Goal: Navigation & Orientation: Find specific page/section

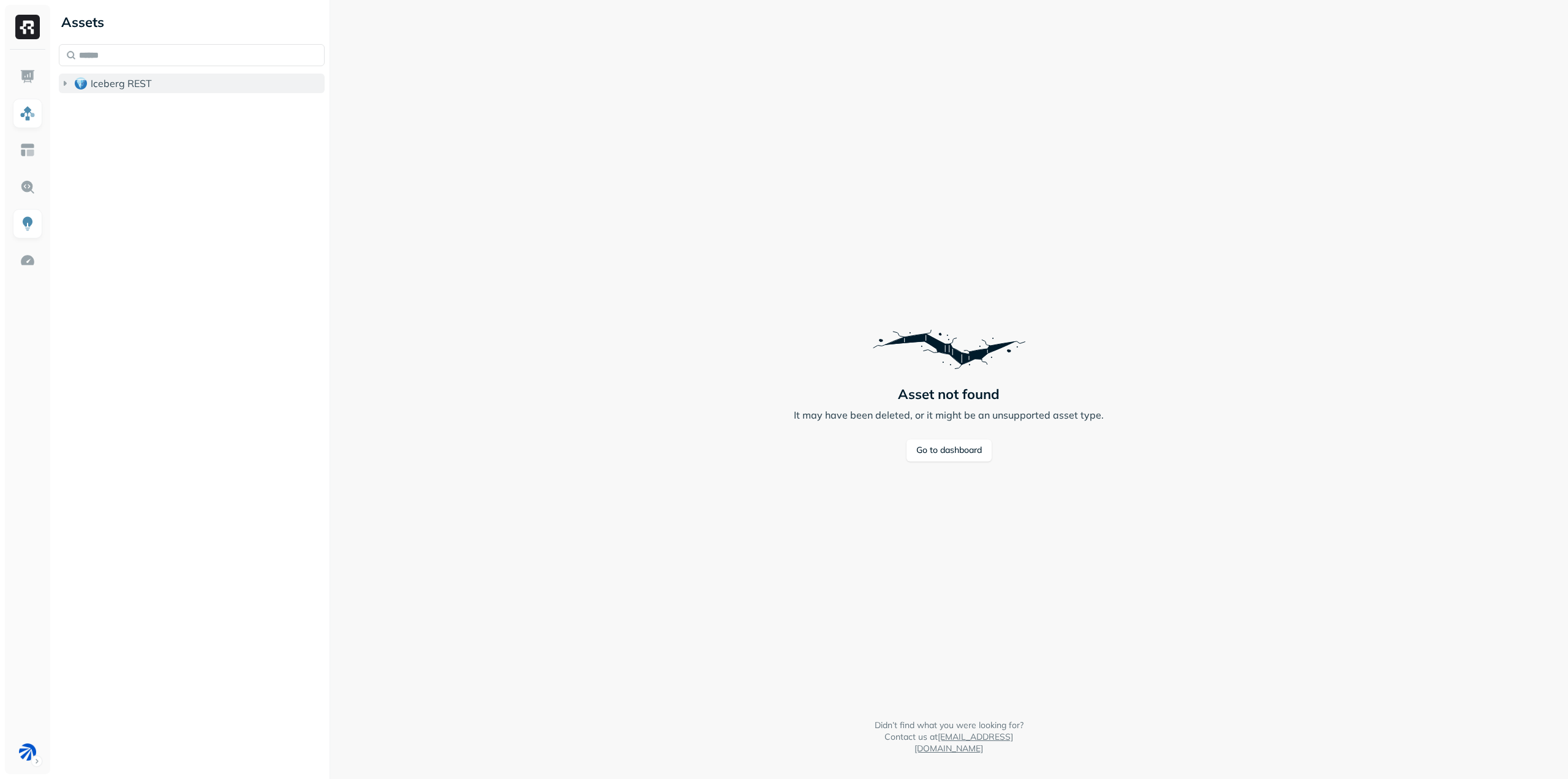
click at [98, 82] on span "Iceberg REST" at bounding box center [121, 83] width 62 height 12
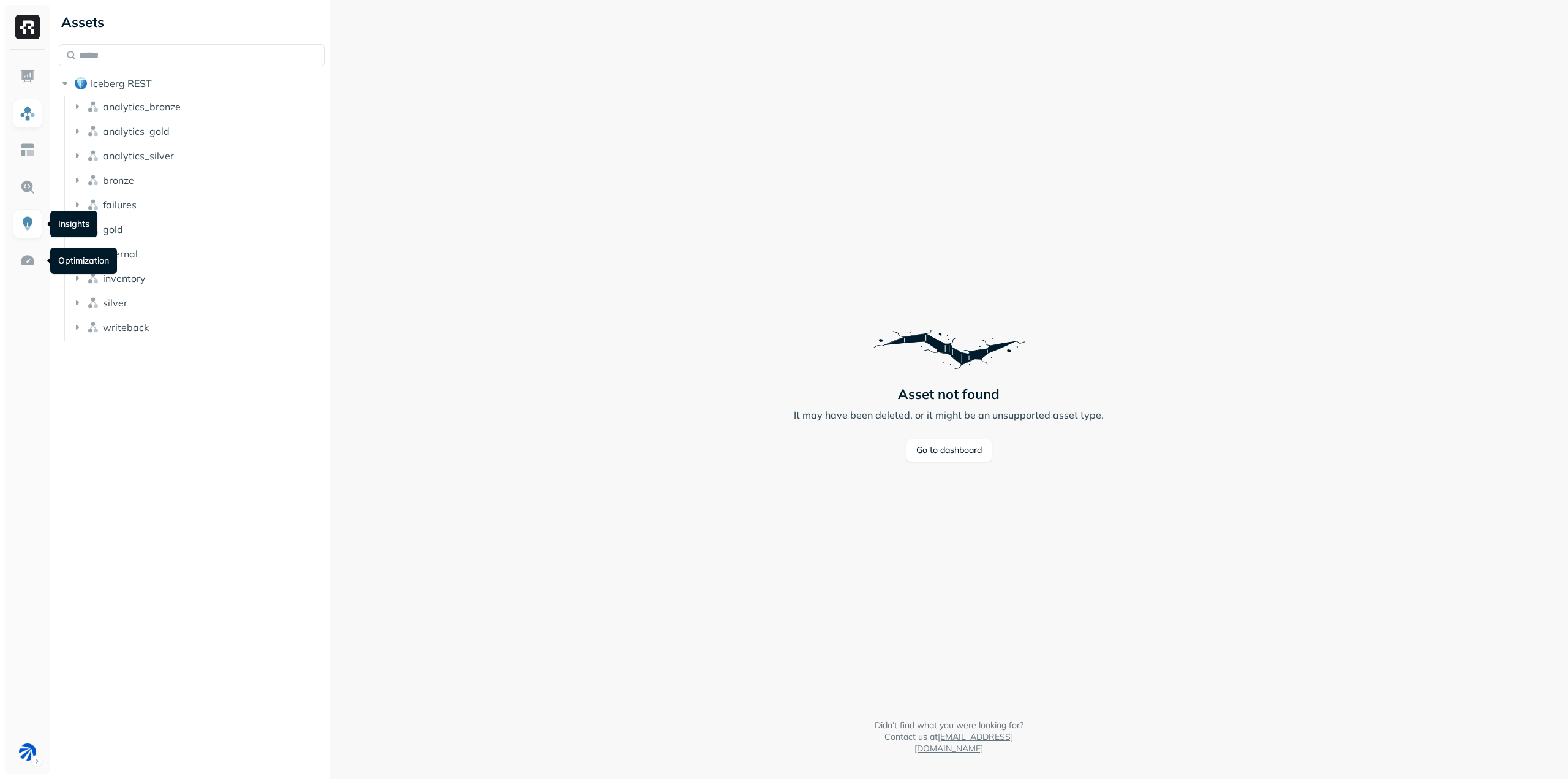
click at [31, 217] on img at bounding box center [28, 224] width 16 height 16
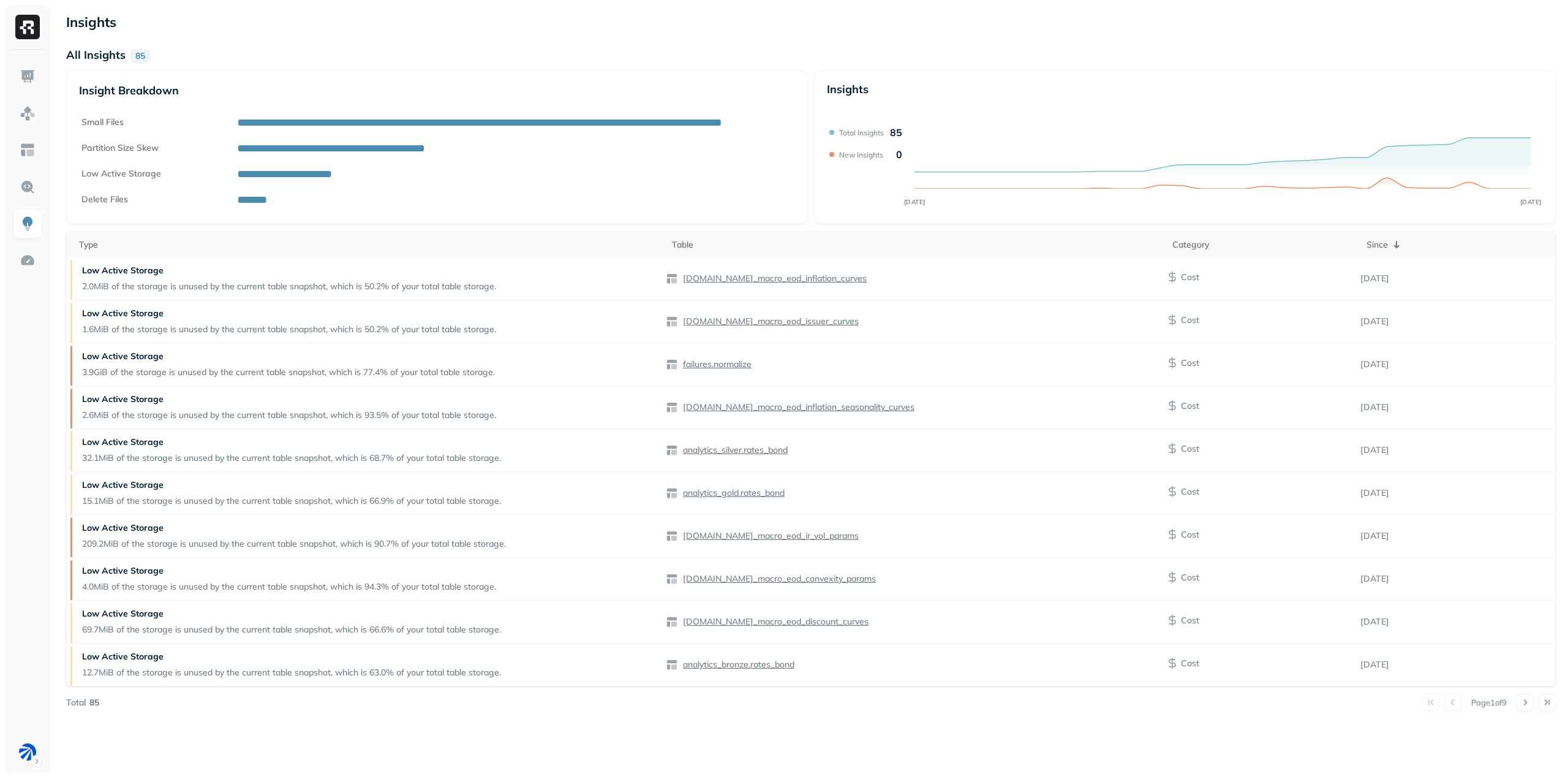
click at [30, 33] on img at bounding box center [28, 27] width 25 height 25
click at [23, 76] on img at bounding box center [28, 76] width 16 height 16
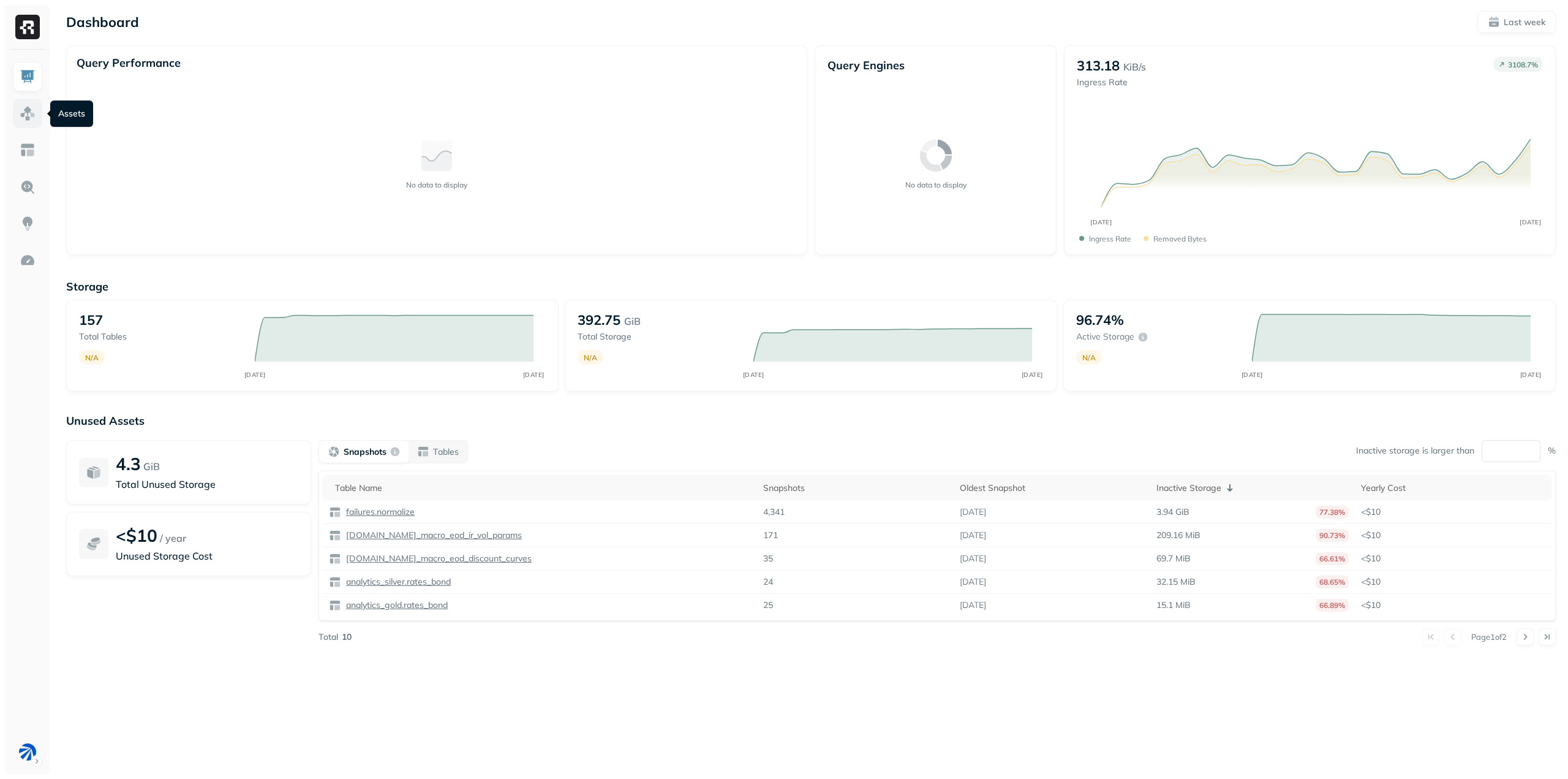
click at [28, 110] on img at bounding box center [28, 113] width 16 height 16
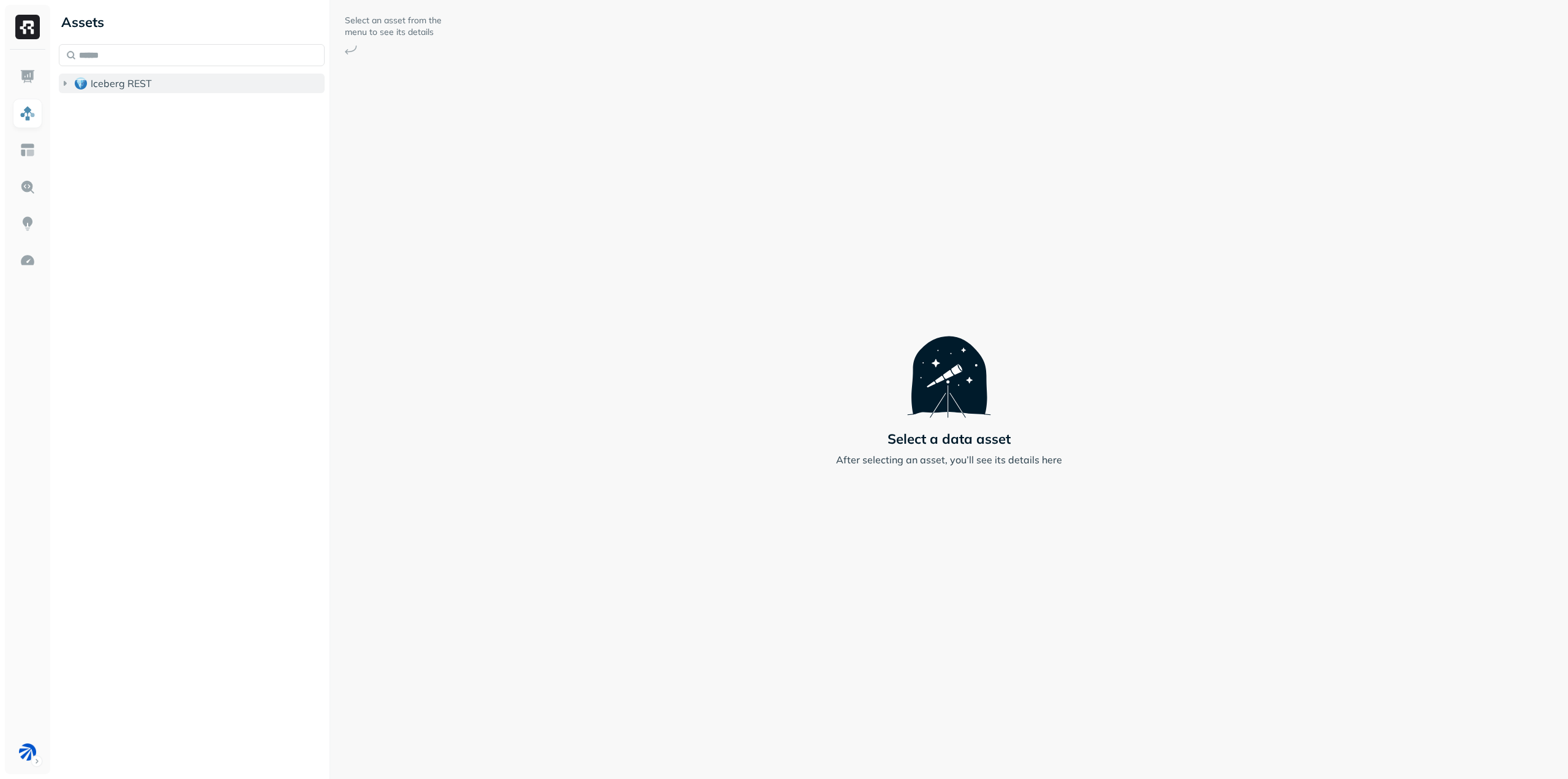
click at [69, 80] on icon "button" at bounding box center [64, 83] width 12 height 12
click at [27, 256] on img at bounding box center [28, 260] width 16 height 16
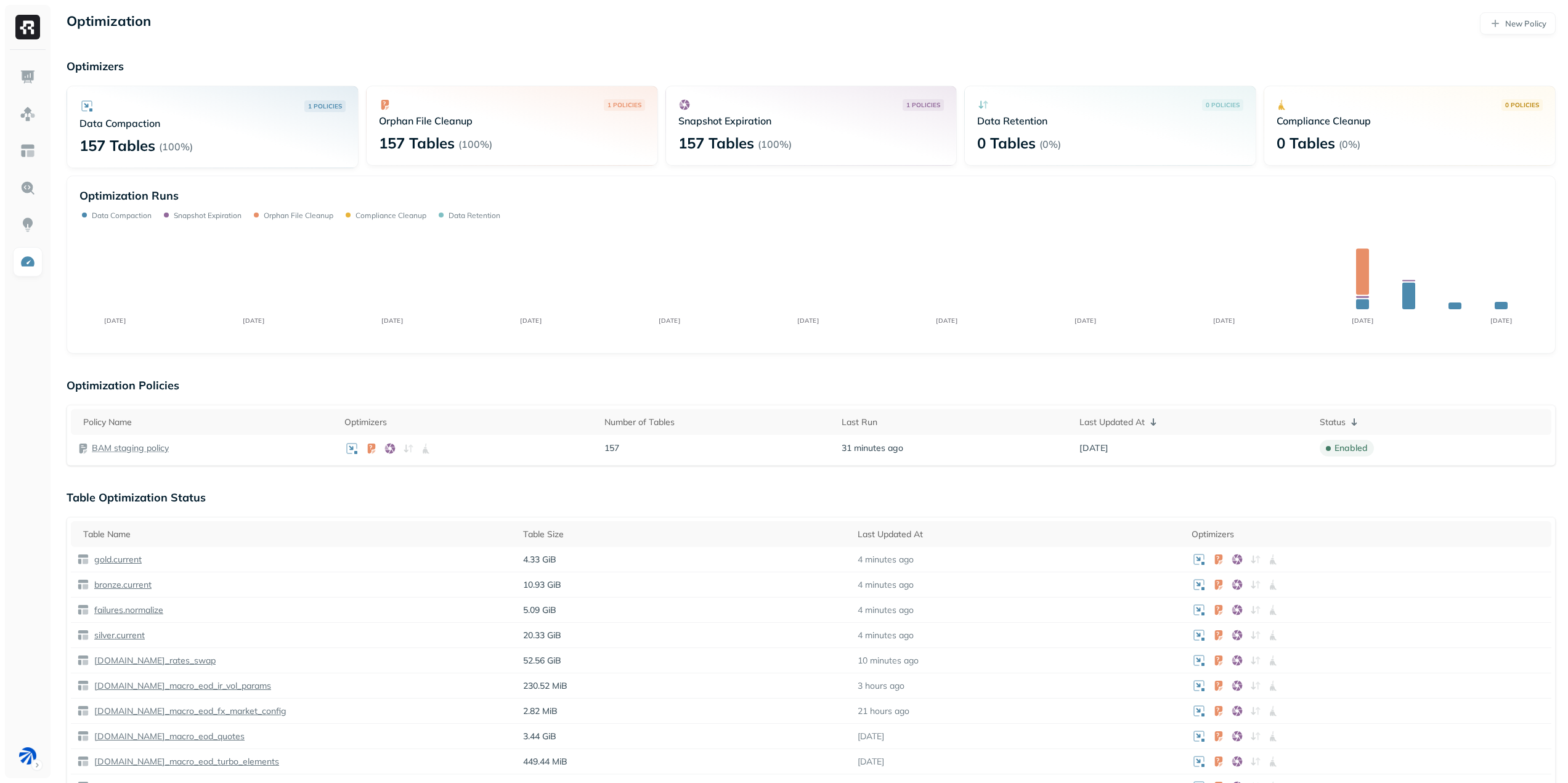
scroll to position [62, 0]
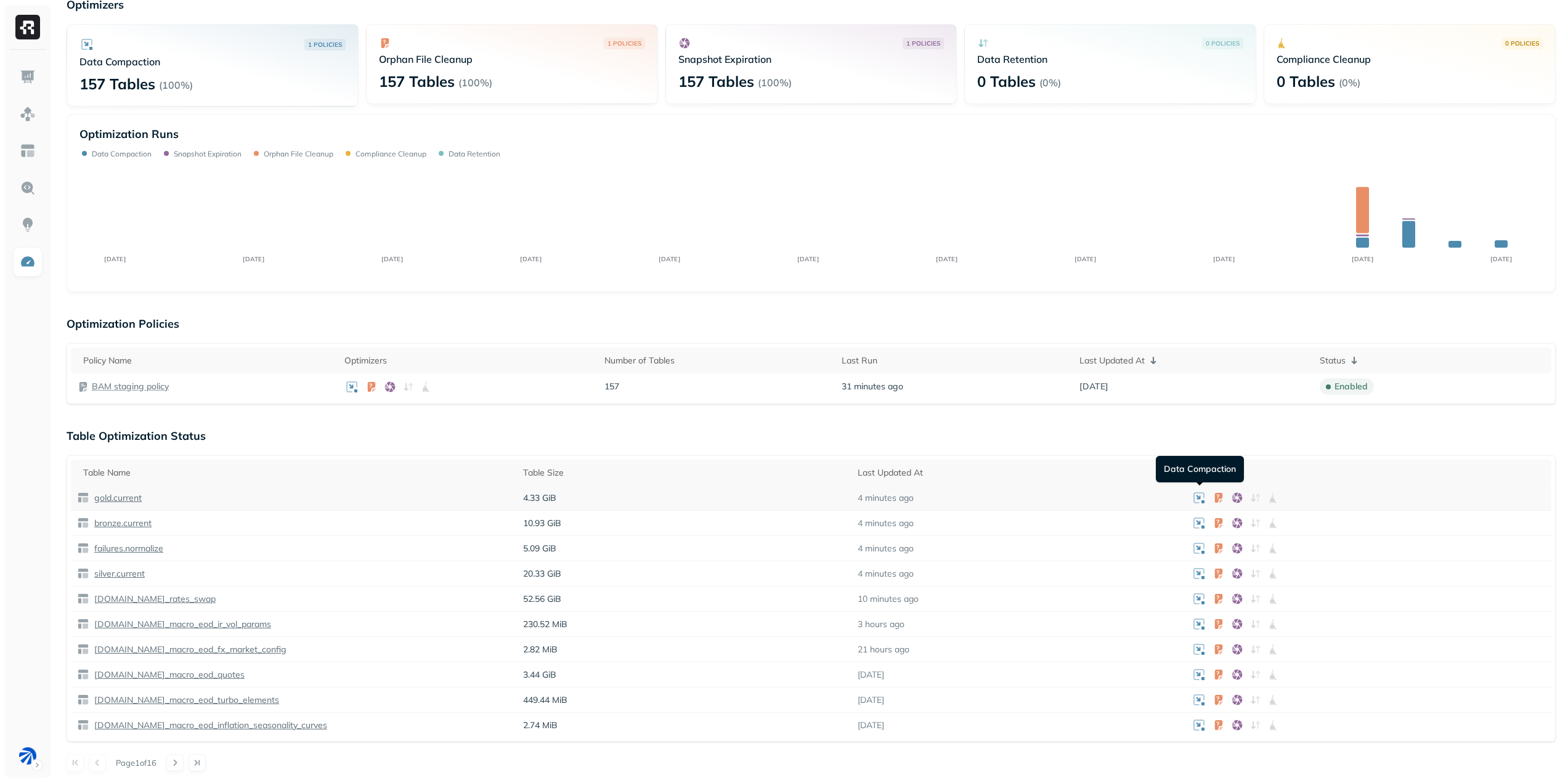
click at [1195, 498] on icon at bounding box center [1199, 497] width 15 height 15
click at [119, 497] on p "gold.current" at bounding box center [117, 498] width 50 height 11
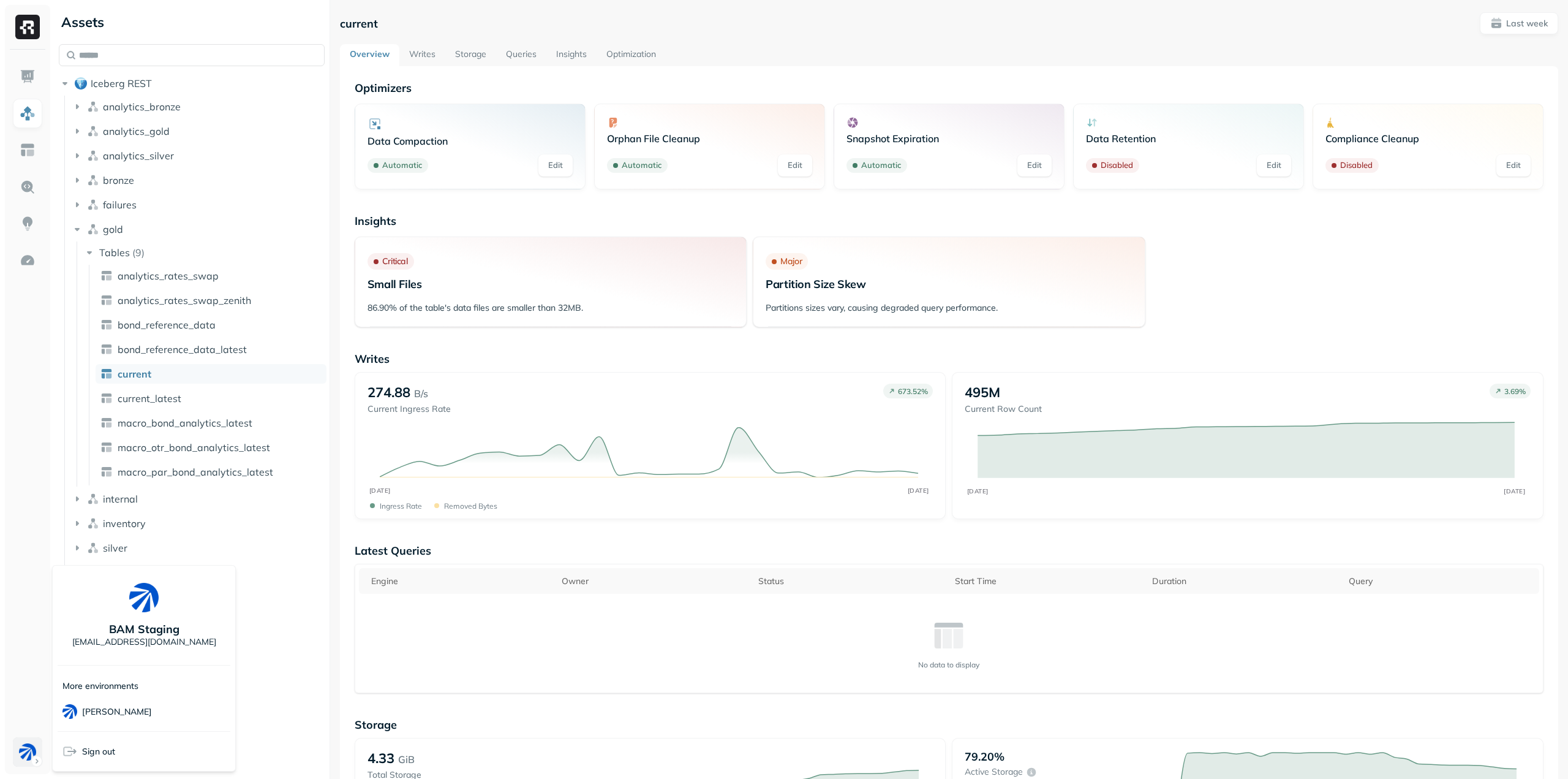
click at [37, 761] on html "Assets Iceberg REST analytics_bronze analytics_gold analytics_silver bronze fai…" at bounding box center [784, 389] width 1568 height 779
click at [122, 706] on div "[PERSON_NAME]" at bounding box center [144, 712] width 173 height 30
